Goal: Check status: Check status

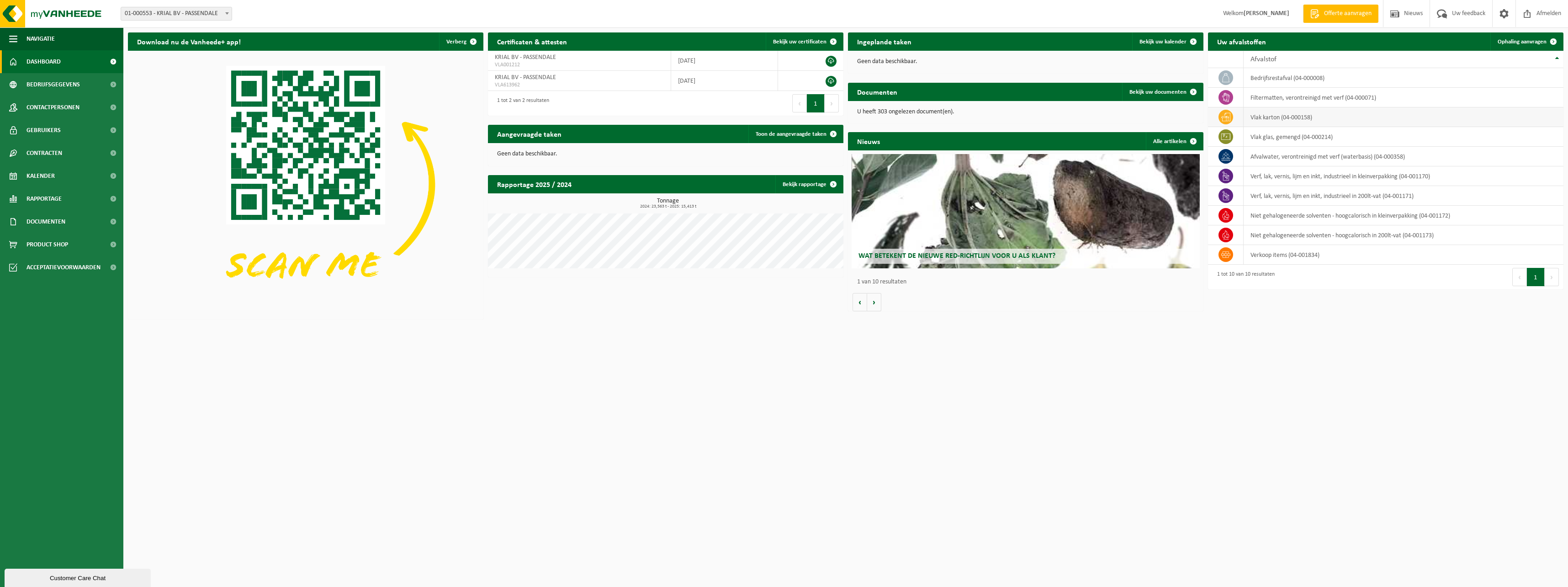
click at [1275, 116] on td "vlak karton (04-000158)" at bounding box center [1404, 117] width 320 height 19
click at [47, 180] on span "Kalender" at bounding box center [41, 176] width 29 height 23
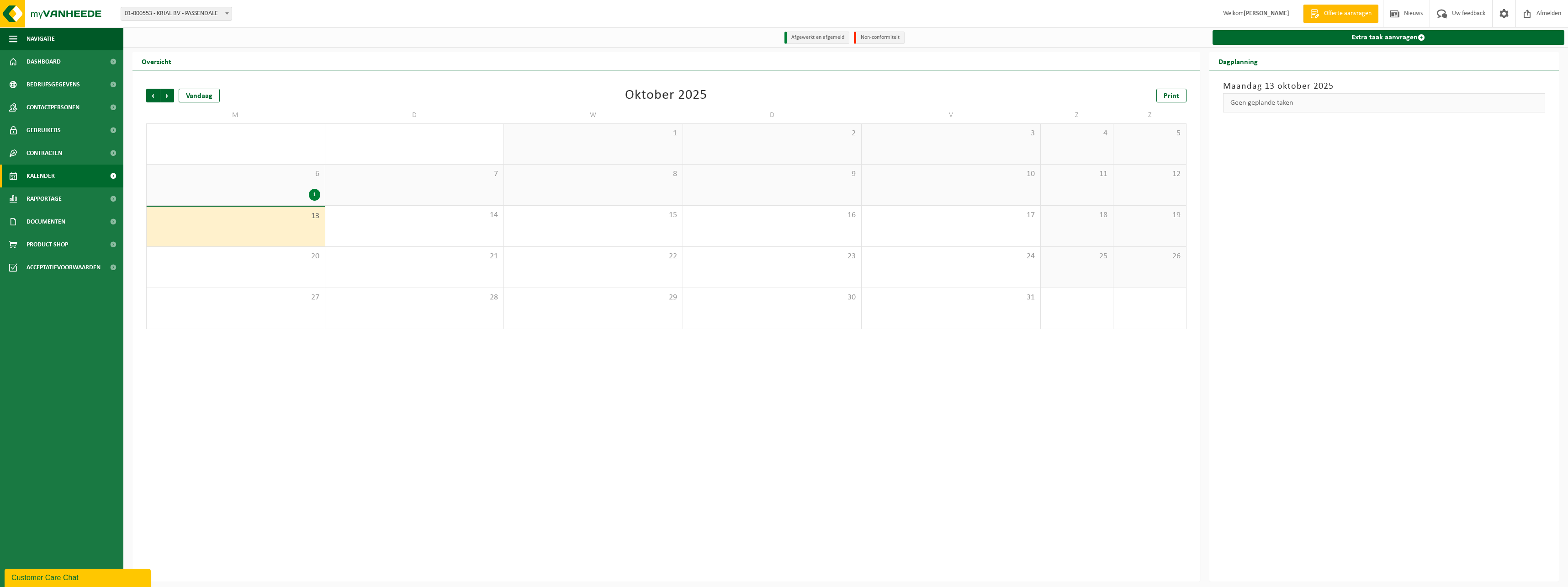
click at [311, 194] on div "1" at bounding box center [315, 194] width 11 height 12
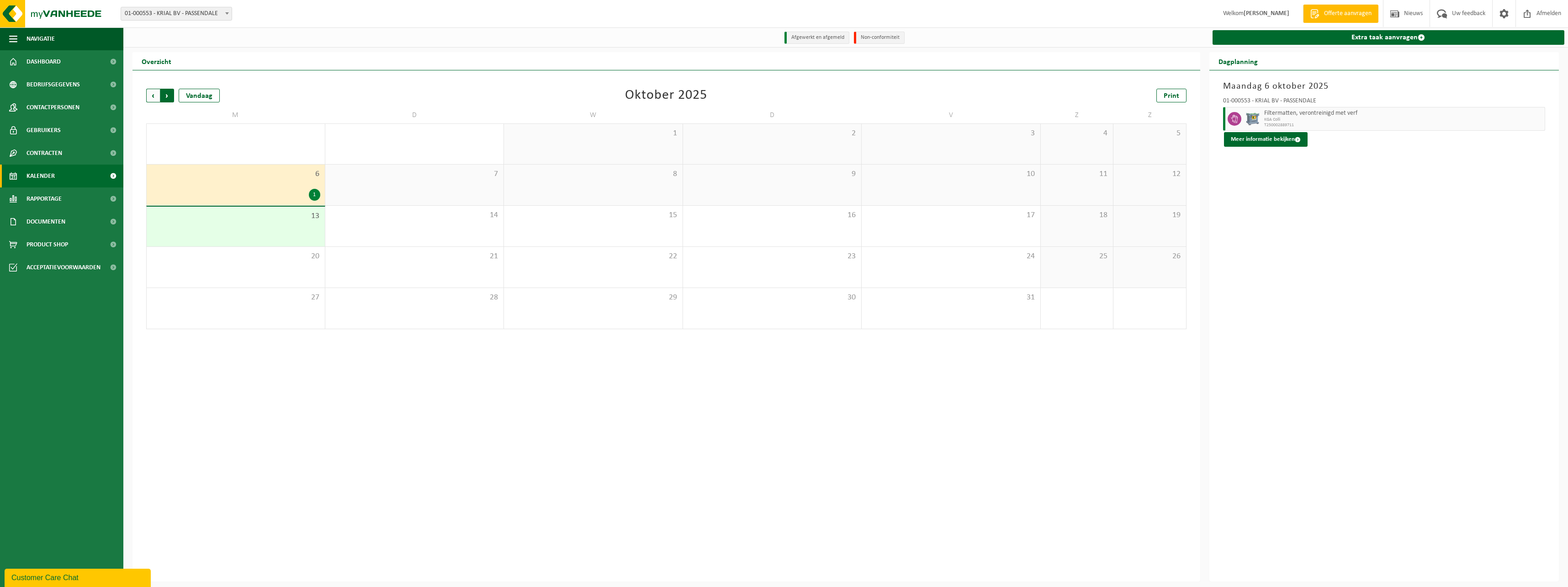
click at [153, 96] on span "Vorige" at bounding box center [153, 95] width 14 height 14
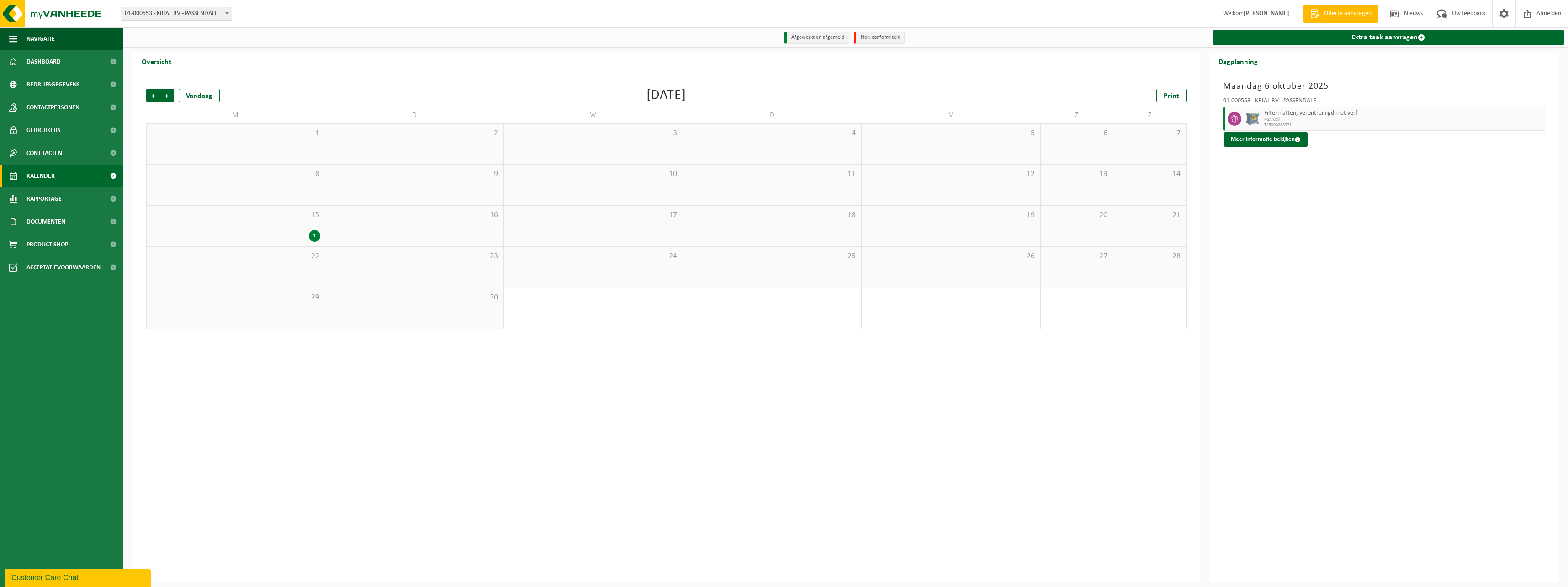
click at [317, 234] on div "1" at bounding box center [315, 235] width 11 height 12
click at [815, 520] on div "Vorige Volgende Vandaag September 2025 Print M D W D V Z Z 1 2 3 4 5 6 7 8 9 10…" at bounding box center [666, 326] width 1068 height 511
drag, startPoint x: 1342, startPoint y: 342, endPoint x: 1174, endPoint y: 228, distance: 203.0
click at [1336, 337] on div "Maandag 15 september 2025 01-000553 - KRIAL BV - PASSENDALE Vlak karton C30 kar…" at bounding box center [1385, 326] width 350 height 511
